Goal: Check status

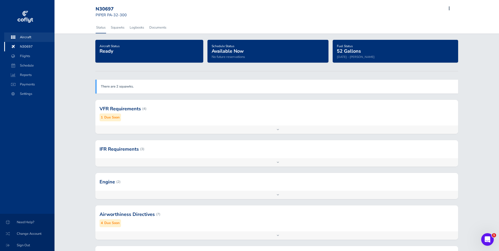
click at [30, 38] on span "Aircraft" at bounding box center [29, 36] width 40 height 9
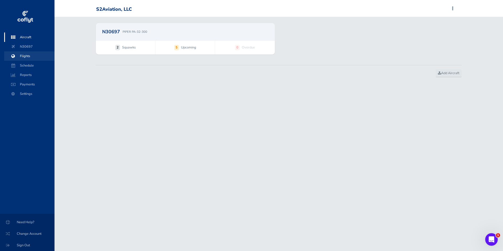
click at [24, 55] on span "Flights" at bounding box center [29, 55] width 40 height 9
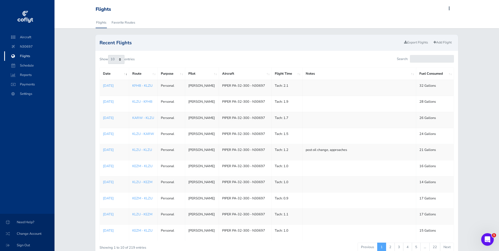
click at [144, 87] on link "KFHB - KLZU" at bounding box center [142, 85] width 20 height 5
